Goal: Task Accomplishment & Management: Manage account settings

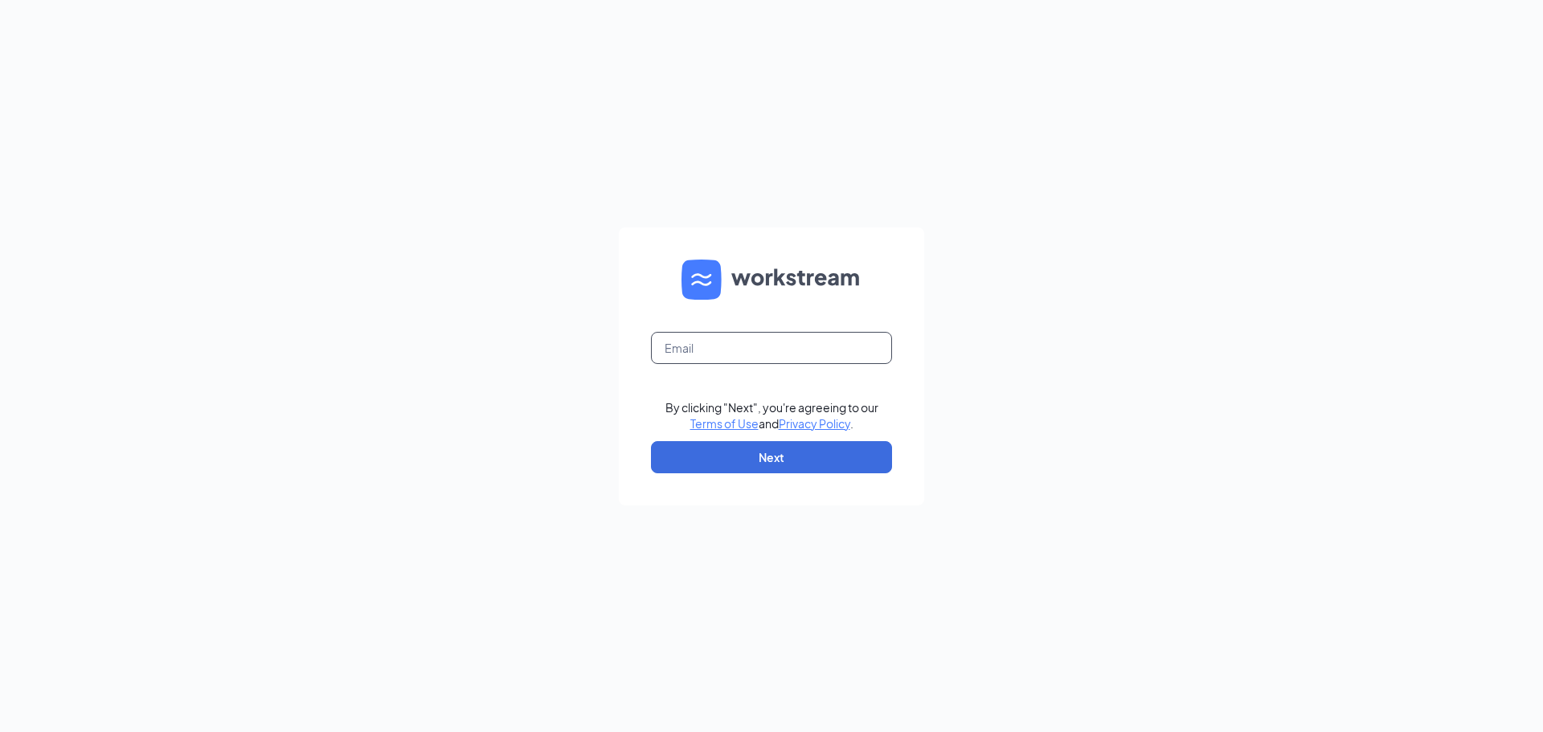
drag, startPoint x: 767, startPoint y: 348, endPoint x: 767, endPoint y: 358, distance: 9.6
click at [767, 348] on input "text" at bounding box center [771, 348] width 241 height 32
type input "[EMAIL_ADDRESS][DOMAIN_NAME]"
click at [759, 444] on button "Next" at bounding box center [771, 457] width 241 height 32
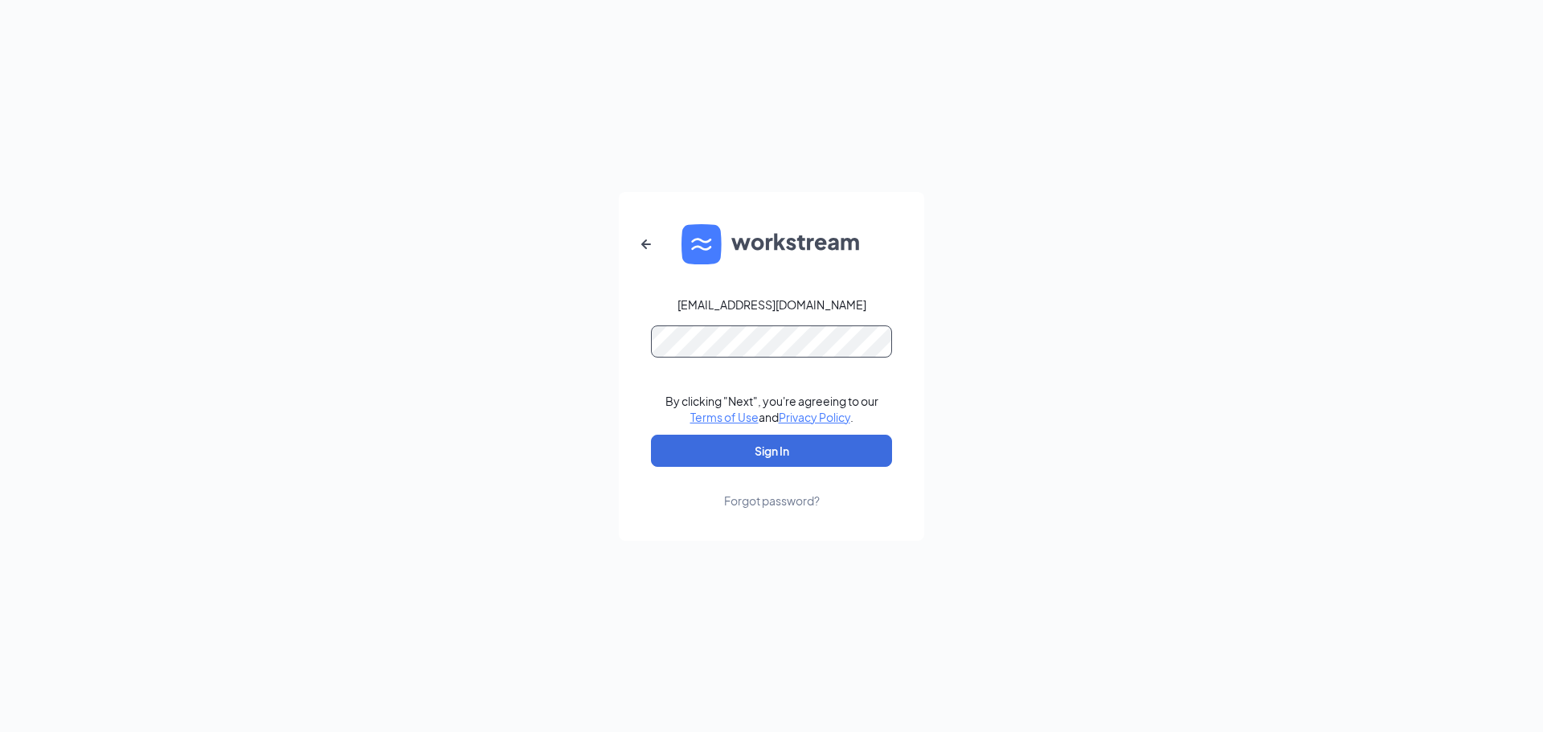
click at [651, 435] on button "Sign In" at bounding box center [771, 451] width 241 height 32
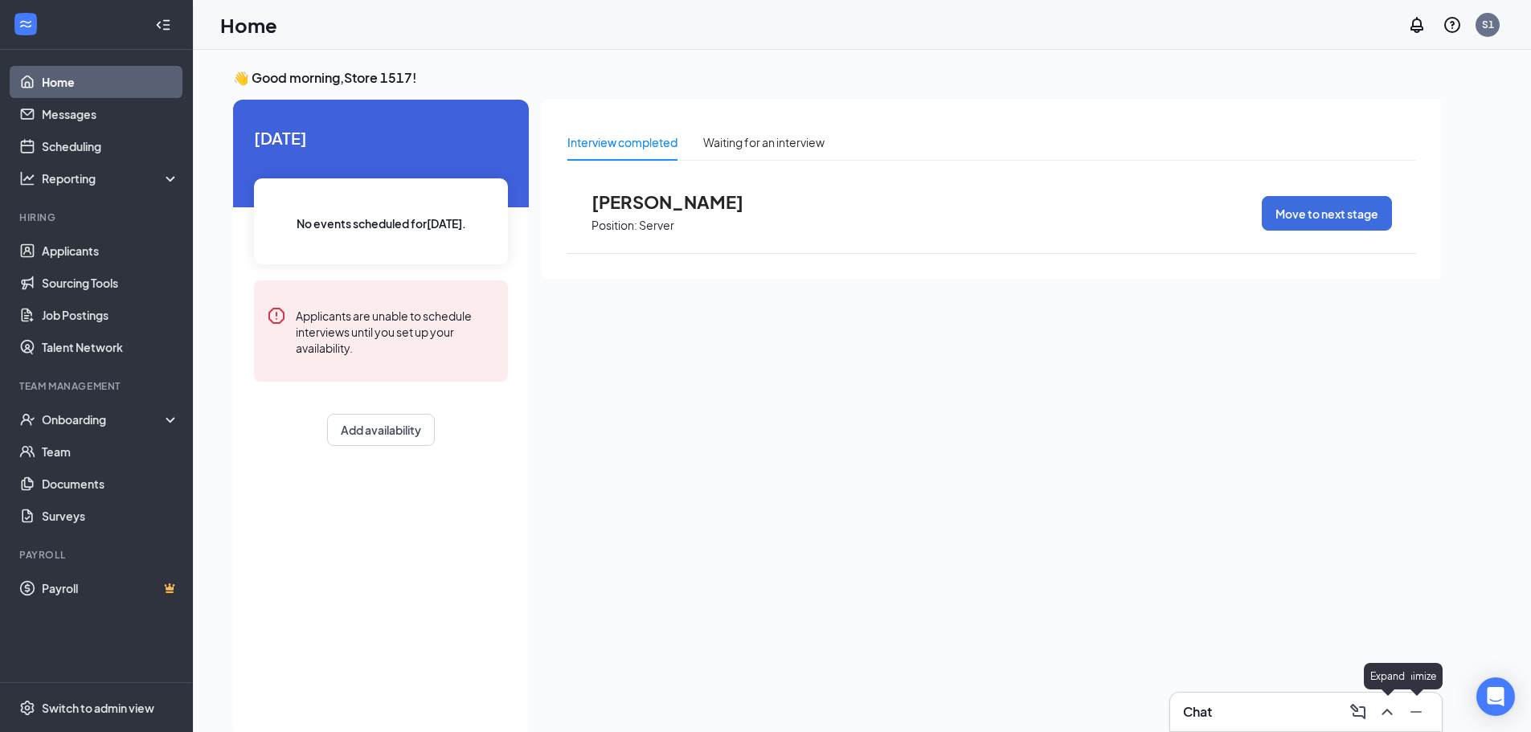
click at [1383, 718] on icon "ChevronUp" at bounding box center [1386, 711] width 19 height 19
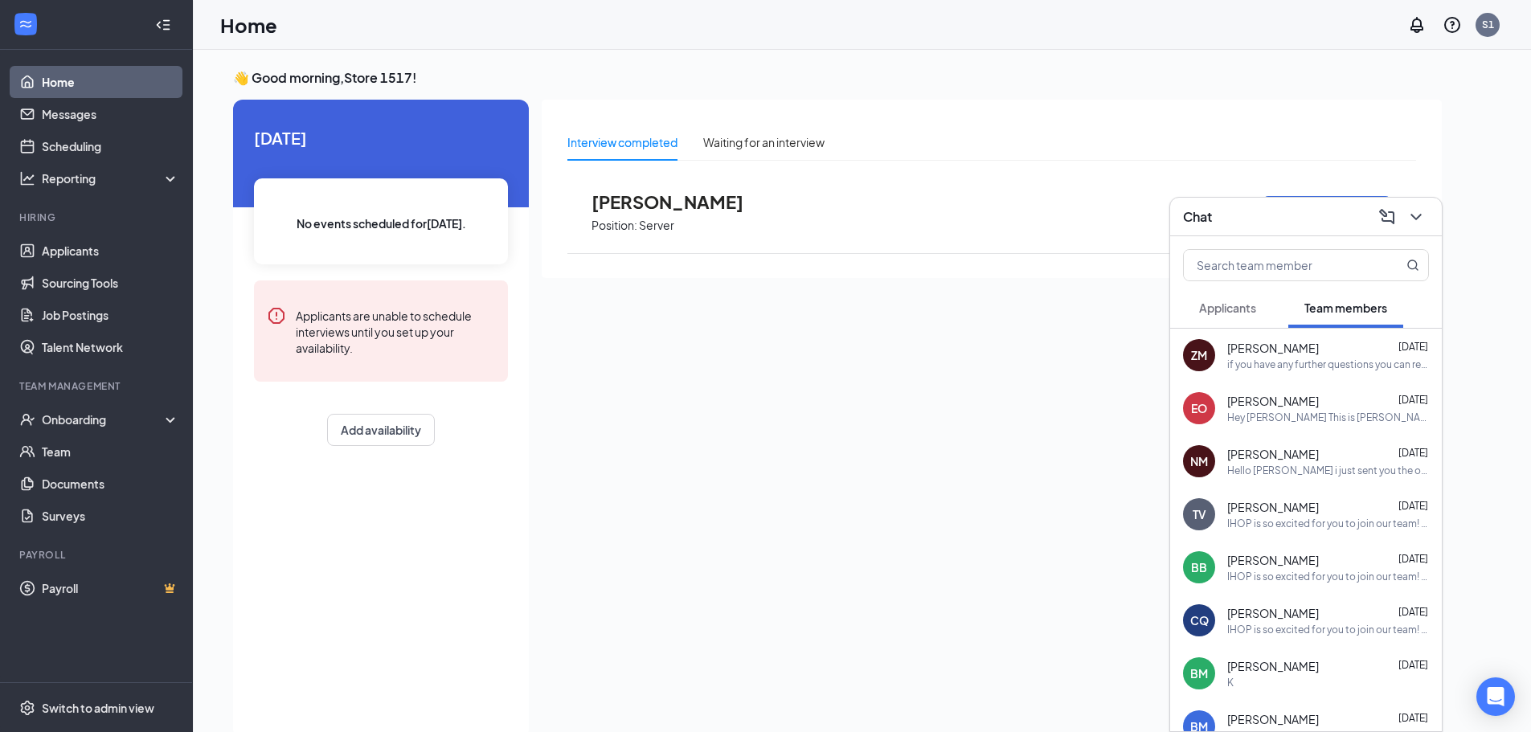
click at [1416, 221] on icon "ChevronDown" at bounding box center [1415, 216] width 19 height 19
